Goal: Task Accomplishment & Management: Complete application form

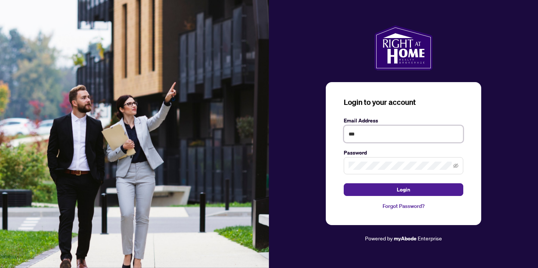
click at [370, 138] on input "***" at bounding box center [404, 133] width 120 height 17
type input "**********"
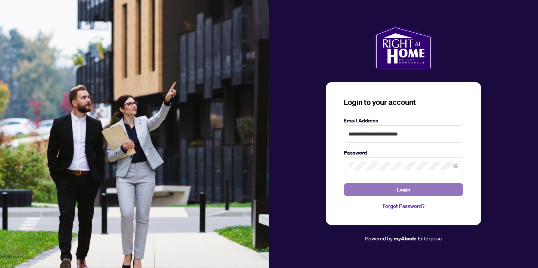
click at [422, 189] on button "Login" at bounding box center [404, 189] width 120 height 13
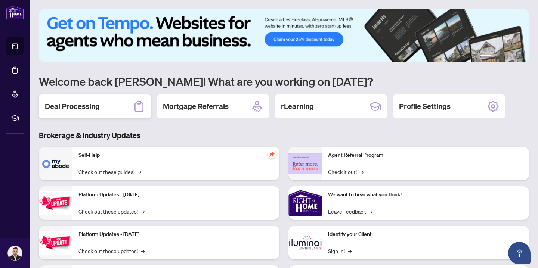
click at [121, 109] on div "Deal Processing" at bounding box center [95, 106] width 112 height 24
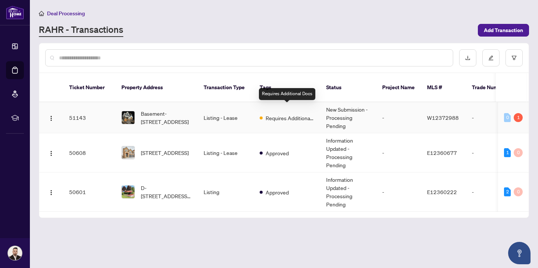
click at [292, 114] on span "Requires Additional Docs" at bounding box center [290, 118] width 49 height 8
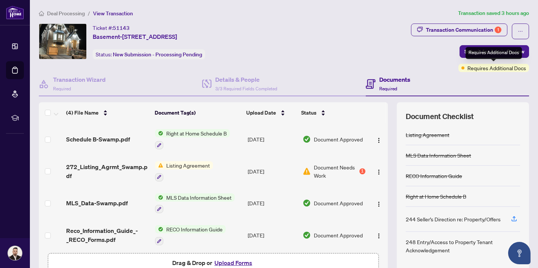
click at [474, 70] on span "Requires Additional Docs" at bounding box center [496, 68] width 59 height 8
click at [376, 171] on img "button" at bounding box center [379, 172] width 6 height 6
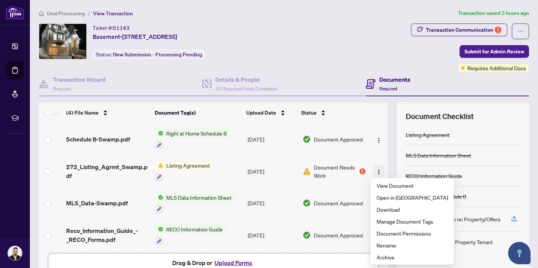
click at [376, 171] on img "button" at bounding box center [379, 172] width 6 height 6
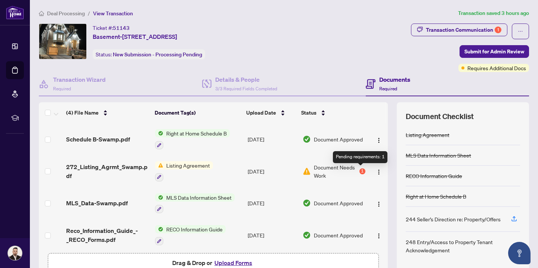
click at [360, 171] on div "1" at bounding box center [362, 171] width 6 height 6
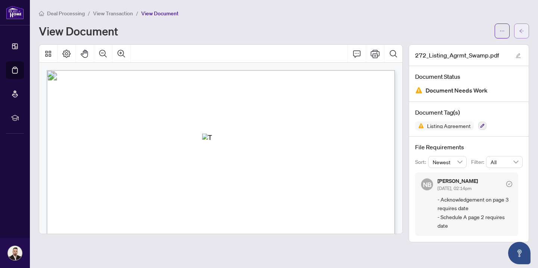
click at [525, 31] on button "button" at bounding box center [521, 31] width 15 height 15
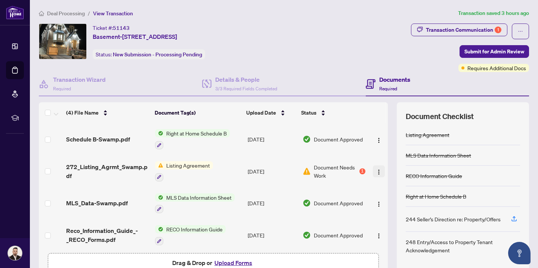
click at [378, 173] on img "button" at bounding box center [379, 172] width 6 height 6
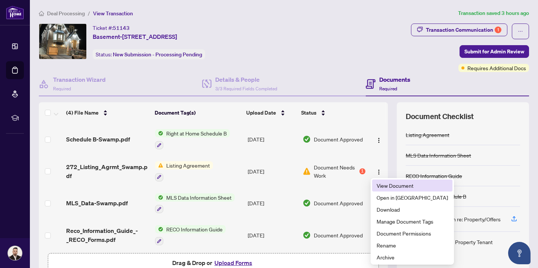
click at [387, 186] on span "View Document" at bounding box center [411, 185] width 71 height 8
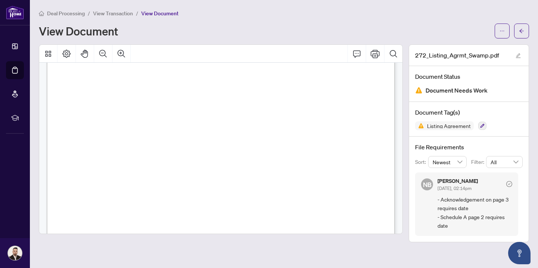
scroll to position [204, 0]
click at [71, 51] on icon "Page Layout" at bounding box center [66, 53] width 9 height 9
click at [522, 30] on icon "arrow-left" at bounding box center [521, 30] width 5 height 5
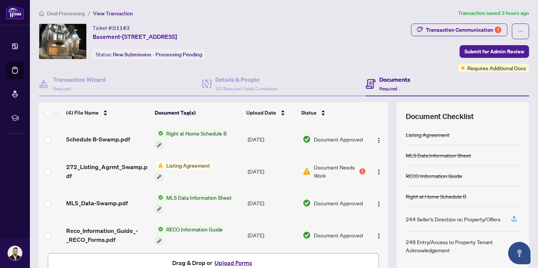
scroll to position [4, 0]
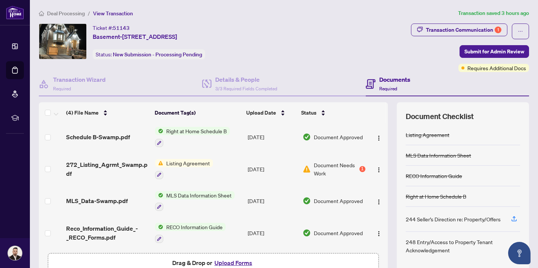
click at [231, 263] on button "Upload Forms" at bounding box center [233, 263] width 42 height 10
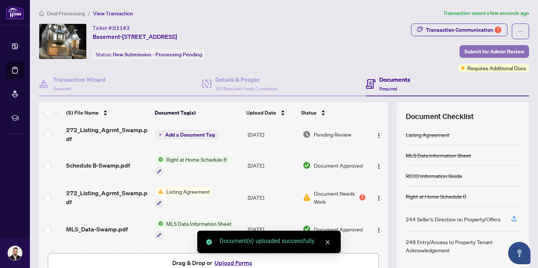
click at [471, 50] on span "Submit for Admin Review" at bounding box center [494, 52] width 60 height 12
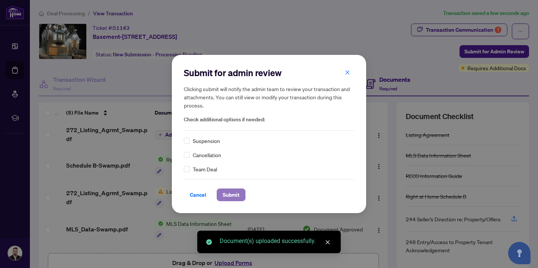
click at [238, 193] on span "Submit" at bounding box center [231, 195] width 17 height 12
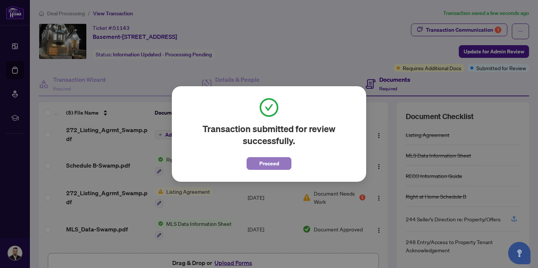
click at [264, 163] on span "Proceed" at bounding box center [269, 164] width 20 height 12
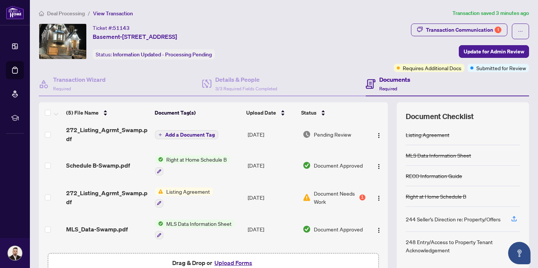
click at [74, 12] on span "Deal Processing" at bounding box center [66, 13] width 38 height 7
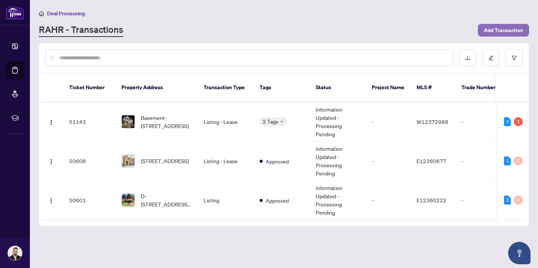
click at [499, 26] on span "Add Transaction" at bounding box center [503, 30] width 39 height 12
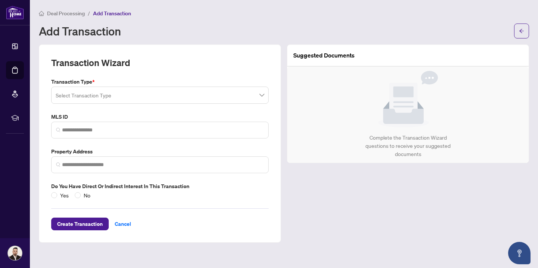
click at [117, 96] on input "search" at bounding box center [157, 96] width 202 height 16
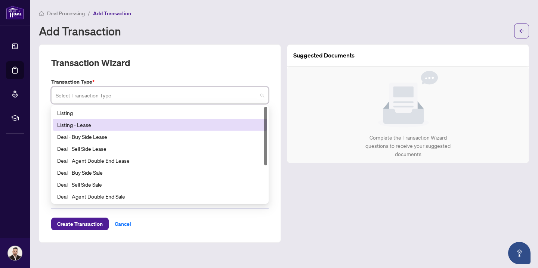
click at [113, 125] on div "Listing - Lease" at bounding box center [159, 125] width 205 height 8
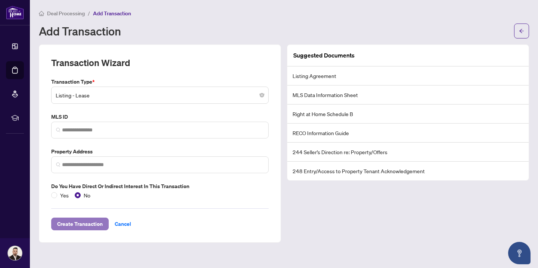
click at [82, 224] on span "Create Transaction" at bounding box center [80, 224] width 46 height 12
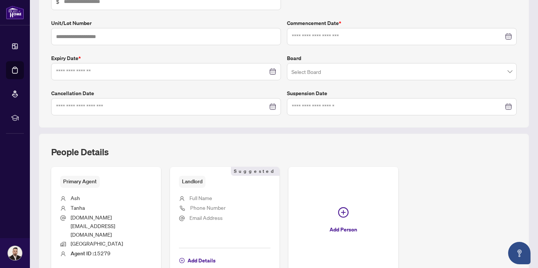
scroll to position [153, 0]
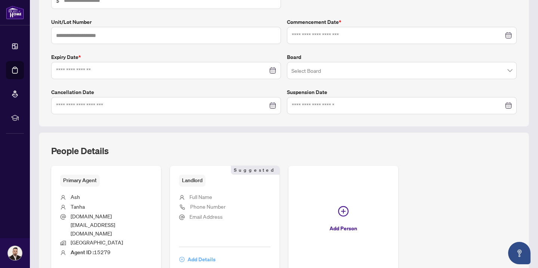
click at [202, 254] on span "Add Details" at bounding box center [201, 260] width 28 height 12
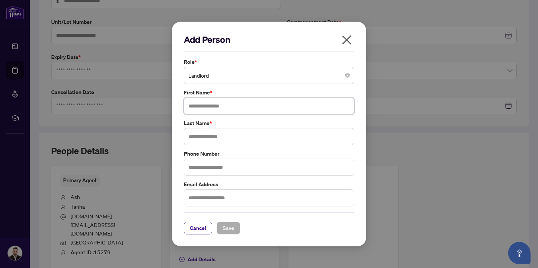
click at [212, 108] on input "text" at bounding box center [269, 105] width 170 height 17
type input "*****"
type input "******"
click at [230, 226] on span "Save" at bounding box center [229, 228] width 12 height 12
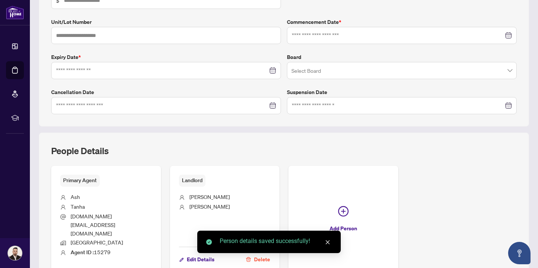
scroll to position [183, 0]
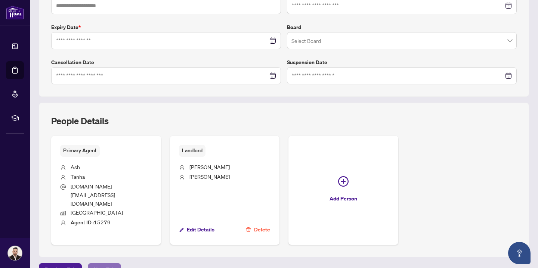
click at [101, 264] on span "Next Tab" at bounding box center [104, 270] width 21 height 12
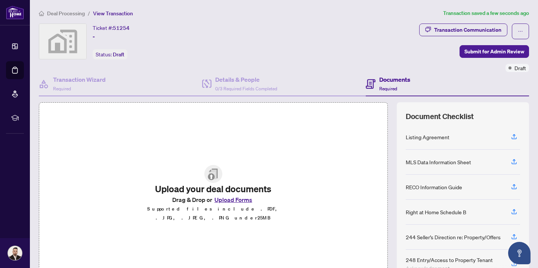
scroll to position [44, 0]
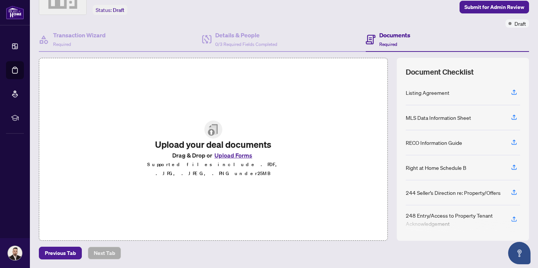
click at [233, 160] on button "Upload Forms" at bounding box center [233, 155] width 42 height 10
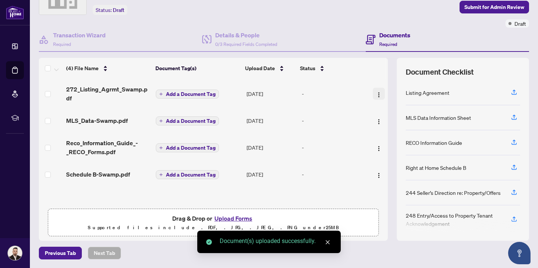
click at [378, 95] on img "button" at bounding box center [379, 95] width 6 height 6
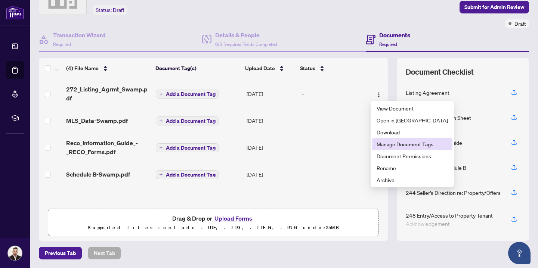
click at [395, 147] on span "Manage Document Tags" at bounding box center [411, 144] width 71 height 8
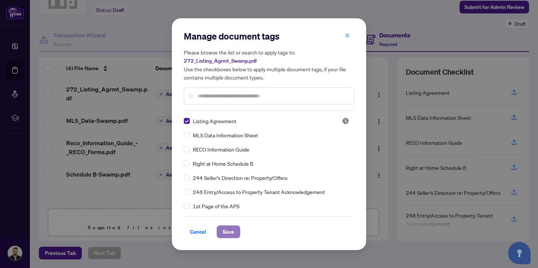
click at [232, 231] on span "Save" at bounding box center [229, 232] width 12 height 12
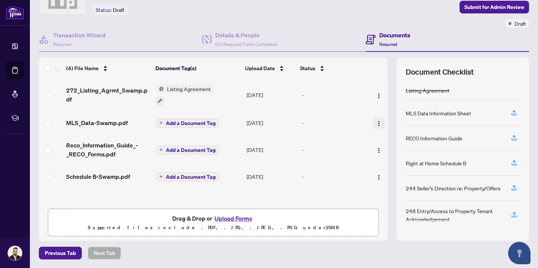
click at [377, 123] on img "button" at bounding box center [379, 124] width 6 height 6
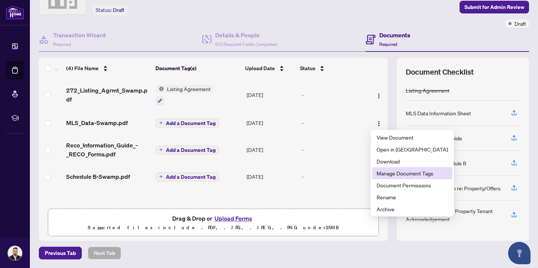
click at [398, 179] on li "Manage Document Tags" at bounding box center [412, 173] width 80 height 12
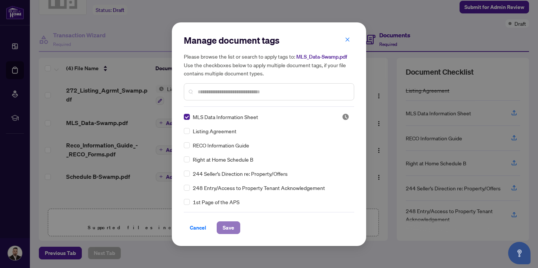
click at [227, 229] on span "Save" at bounding box center [229, 228] width 12 height 12
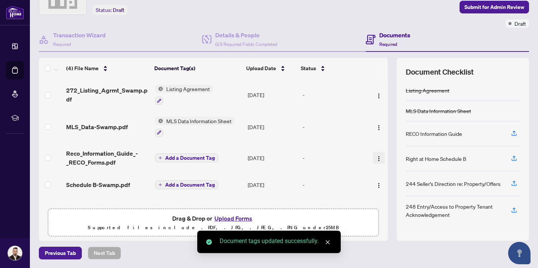
click at [378, 157] on img "button" at bounding box center [379, 159] width 6 height 6
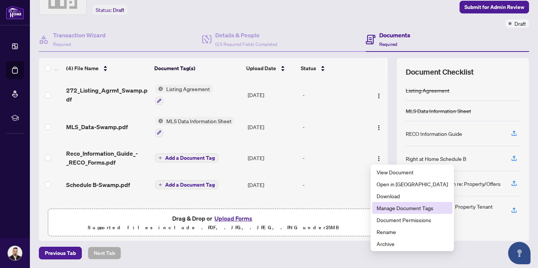
click at [391, 205] on span "Manage Document Tags" at bounding box center [411, 208] width 71 height 8
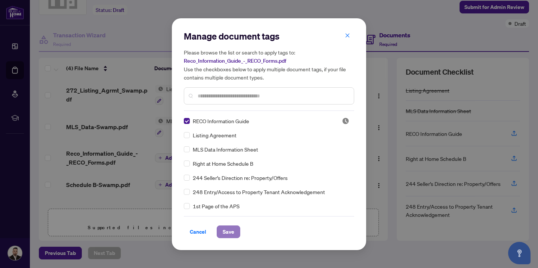
click at [229, 231] on span "Save" at bounding box center [229, 232] width 12 height 12
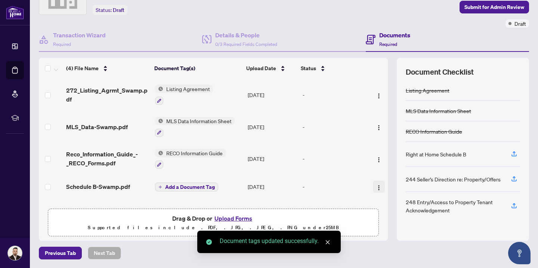
click at [376, 188] on img "button" at bounding box center [379, 188] width 6 height 6
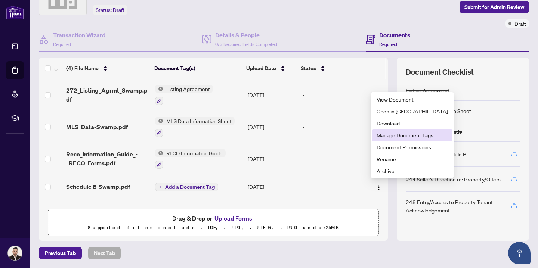
click at [394, 135] on span "Manage Document Tags" at bounding box center [411, 135] width 71 height 8
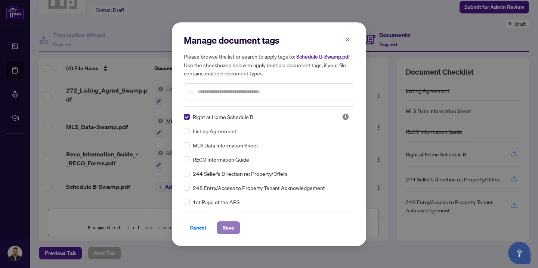
click at [231, 232] on span "Save" at bounding box center [229, 228] width 12 height 12
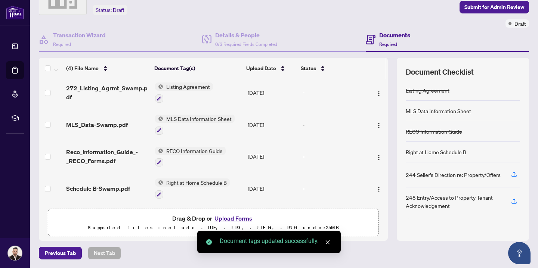
scroll to position [0, 0]
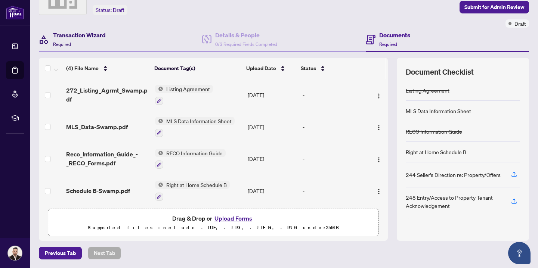
click at [87, 37] on h4 "Transaction Wizard" at bounding box center [79, 35] width 53 height 9
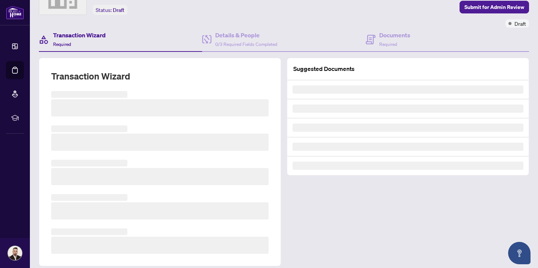
scroll to position [29, 0]
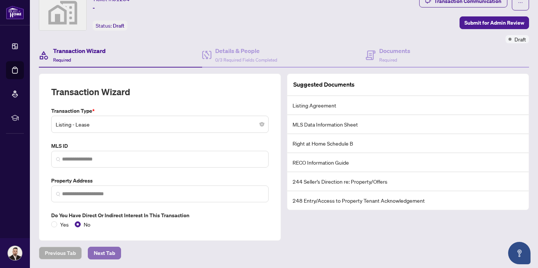
click at [114, 250] on span "Next Tab" at bounding box center [104, 253] width 21 height 12
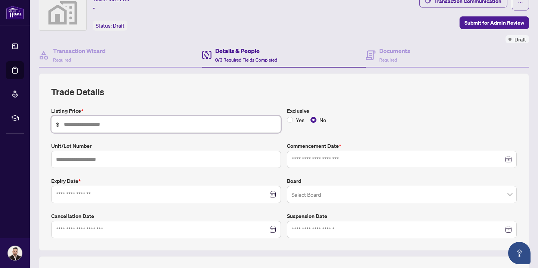
click at [106, 121] on input "text" at bounding box center [170, 124] width 212 height 8
type input "*****"
click at [109, 161] on input "text" at bounding box center [166, 159] width 230 height 17
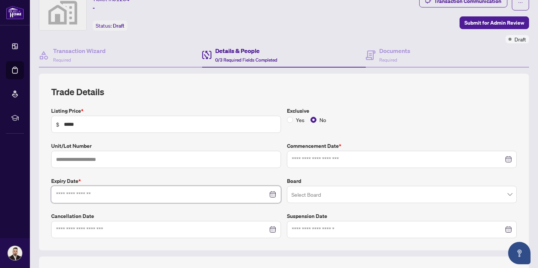
click at [99, 193] on input at bounding box center [162, 194] width 212 height 8
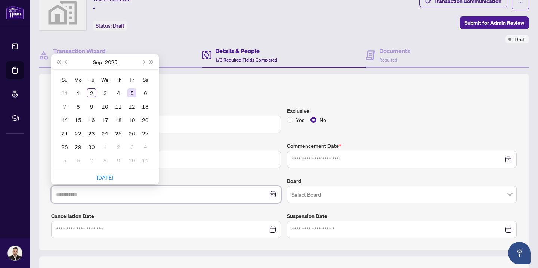
type input "**********"
click at [144, 64] on button "Next month (PageDown)" at bounding box center [143, 62] width 8 height 15
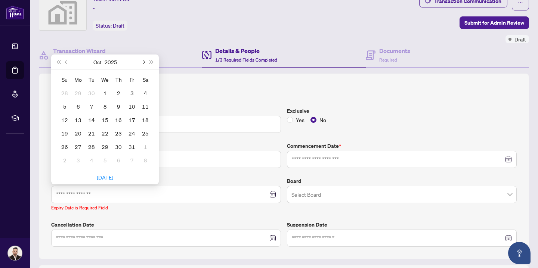
click at [144, 64] on button "Next month (PageDown)" at bounding box center [143, 62] width 8 height 15
type input "**********"
click at [131, 89] on div "2" at bounding box center [131, 93] width 9 height 9
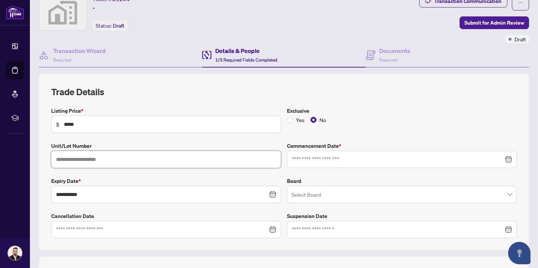
click at [102, 156] on input "text" at bounding box center [166, 159] width 230 height 17
click at [314, 158] on input at bounding box center [398, 159] width 212 height 8
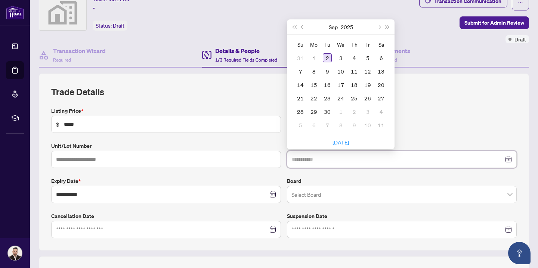
type input "**********"
click at [327, 55] on div "2" at bounding box center [327, 57] width 9 height 9
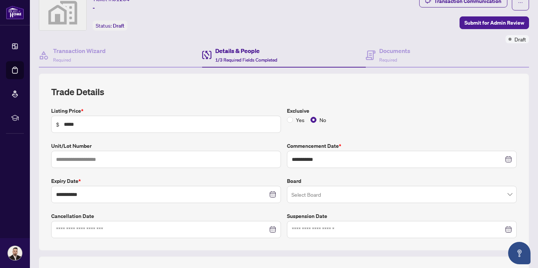
click at [308, 195] on input "search" at bounding box center [398, 195] width 214 height 16
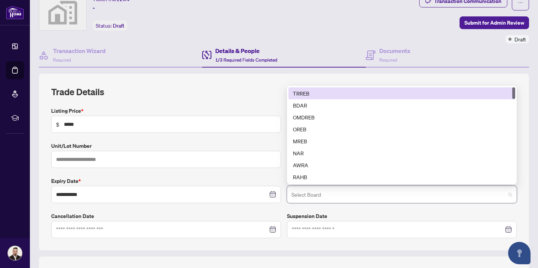
click at [308, 195] on input "search" at bounding box center [398, 195] width 214 height 16
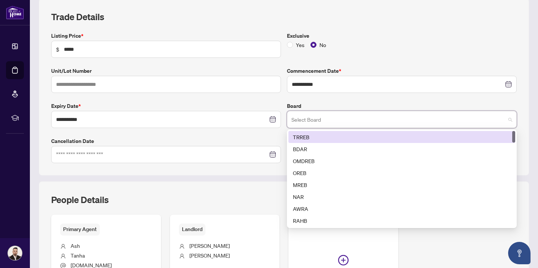
scroll to position [126, 0]
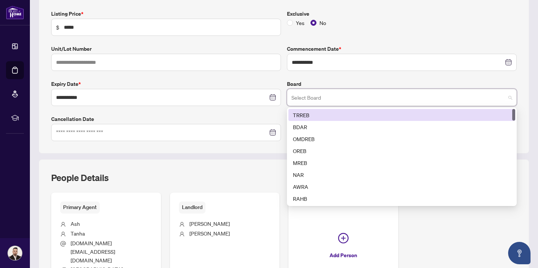
click at [195, 169] on div "People Details Primary Agent [PERSON_NAME] [DOMAIN_NAME][EMAIL_ADDRESS][DOMAIN_…" at bounding box center [284, 236] width 490 height 155
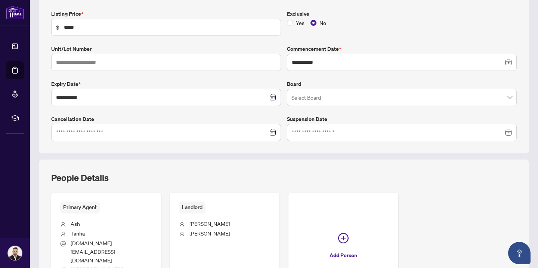
scroll to position [183, 0]
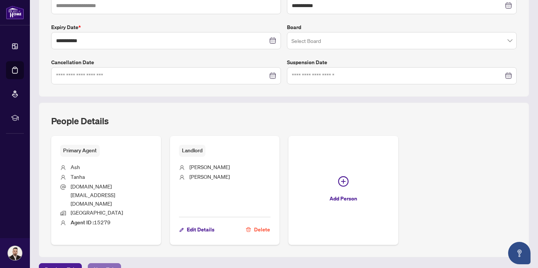
click at [101, 264] on span "Next Tab" at bounding box center [104, 270] width 21 height 12
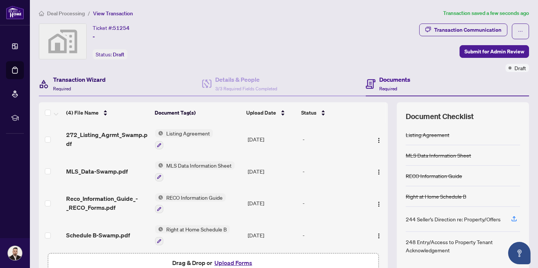
click at [70, 82] on h4 "Transaction Wizard" at bounding box center [79, 79] width 53 height 9
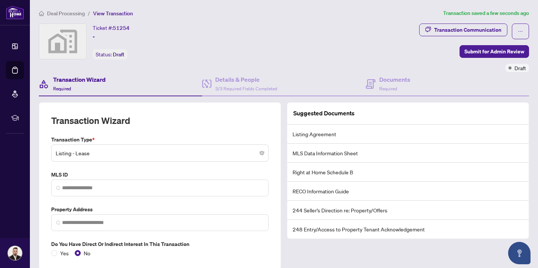
scroll to position [29, 0]
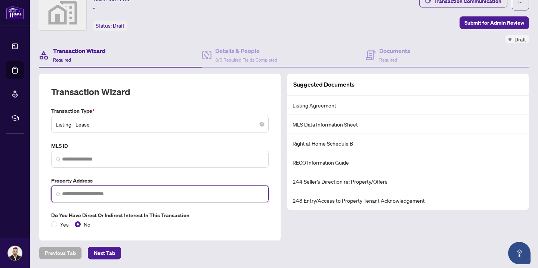
click at [125, 193] on input "search" at bounding box center [163, 194] width 202 height 8
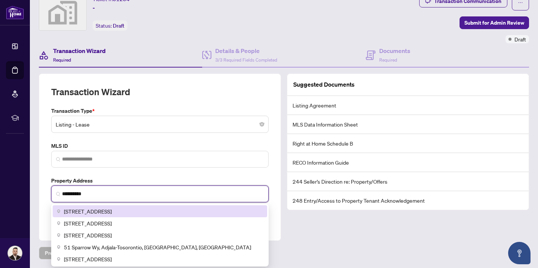
click at [93, 209] on span "[STREET_ADDRESS]" at bounding box center [88, 211] width 48 height 8
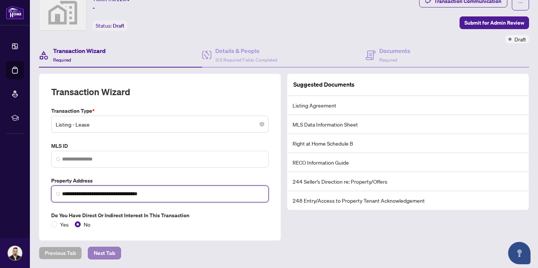
type input "**********"
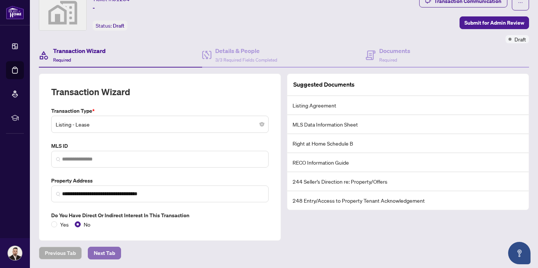
click at [115, 252] on button "Next Tab" at bounding box center [104, 253] width 33 height 13
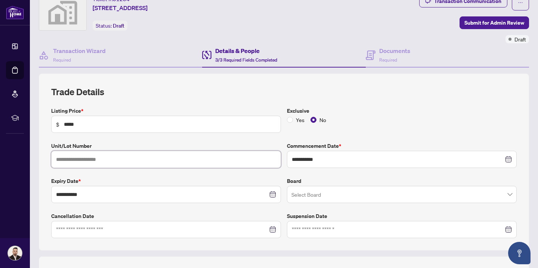
click at [86, 161] on input "text" at bounding box center [166, 159] width 230 height 17
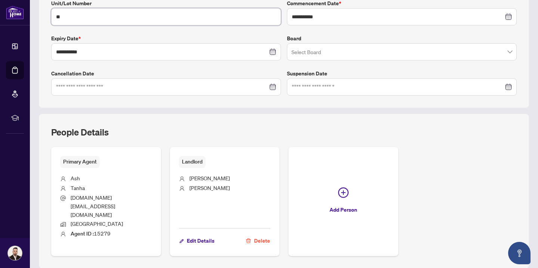
scroll to position [174, 0]
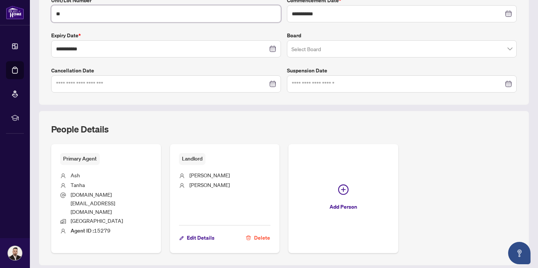
type input "**"
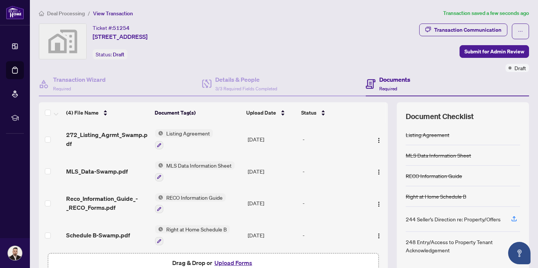
scroll to position [44, 0]
